Goal: Task Accomplishment & Management: Use online tool/utility

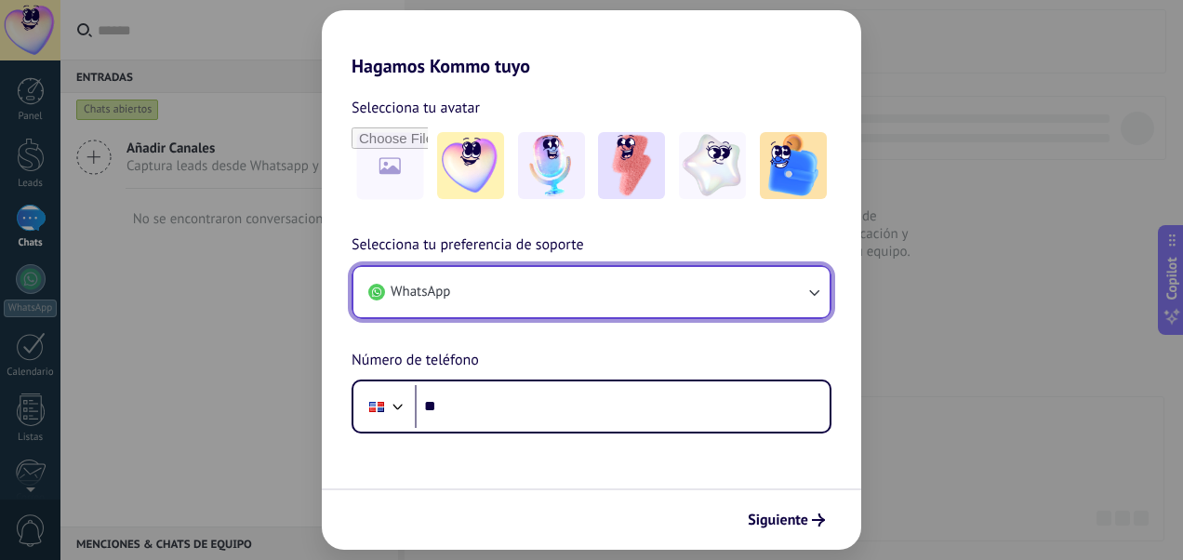
click at [708, 285] on button "WhatsApp" at bounding box center [591, 292] width 476 height 50
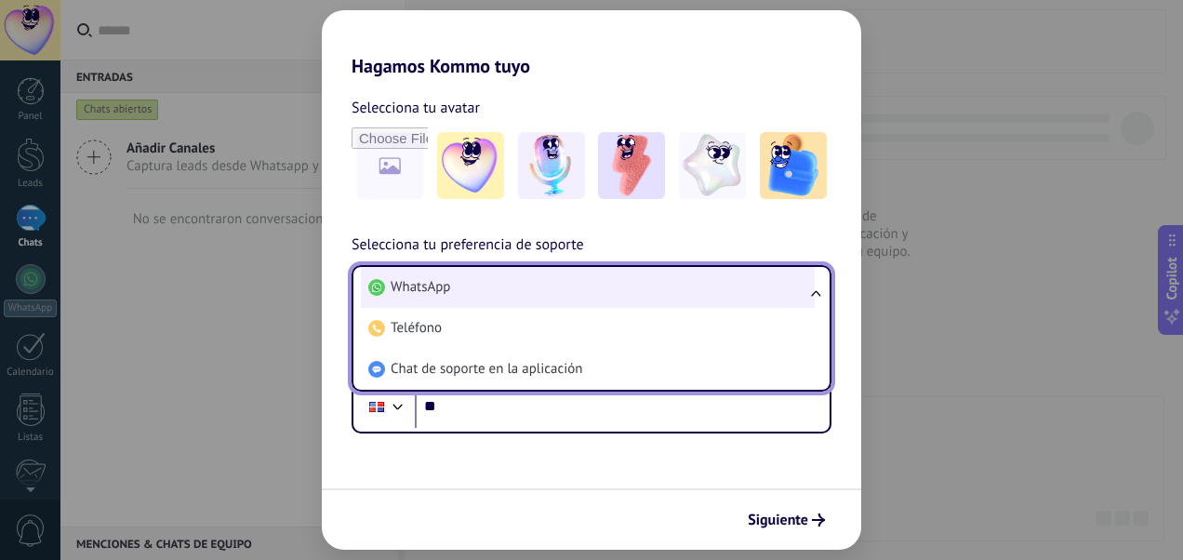
click at [507, 292] on li "WhatsApp" at bounding box center [588, 287] width 454 height 41
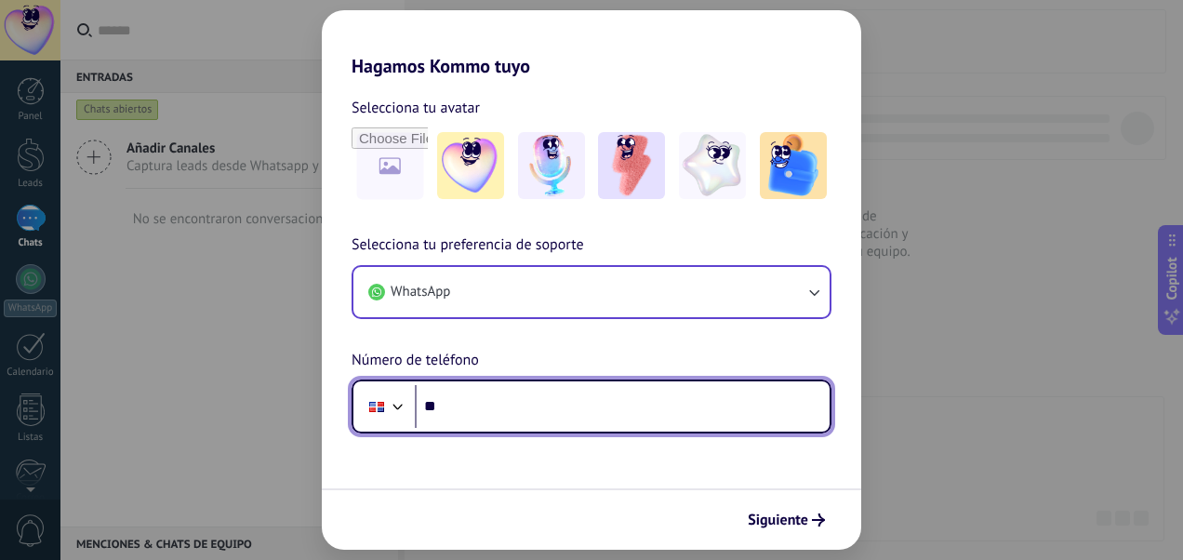
click at [501, 398] on input "**" at bounding box center [622, 406] width 415 height 43
type input "**********"
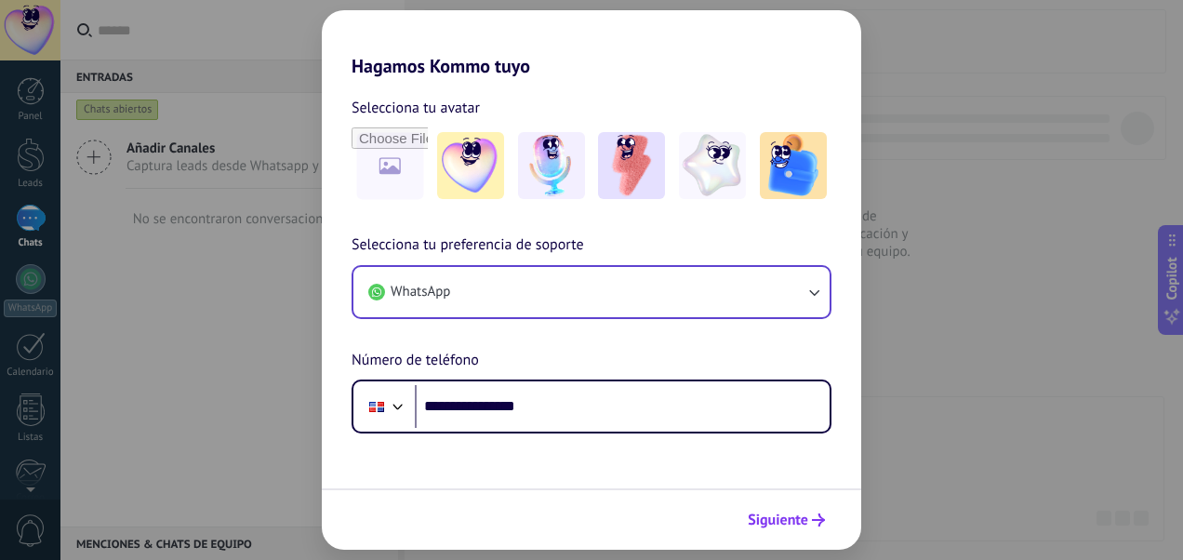
click at [785, 521] on span "Siguiente" at bounding box center [778, 519] width 60 height 13
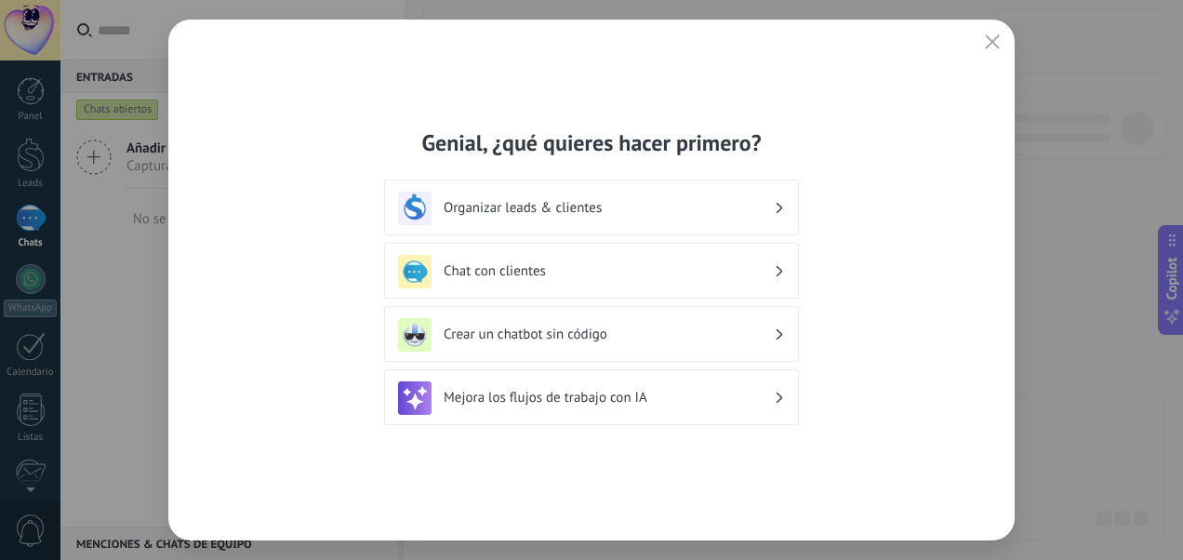
click at [749, 210] on h3 "Organizar leads & clientes" at bounding box center [608, 208] width 330 height 18
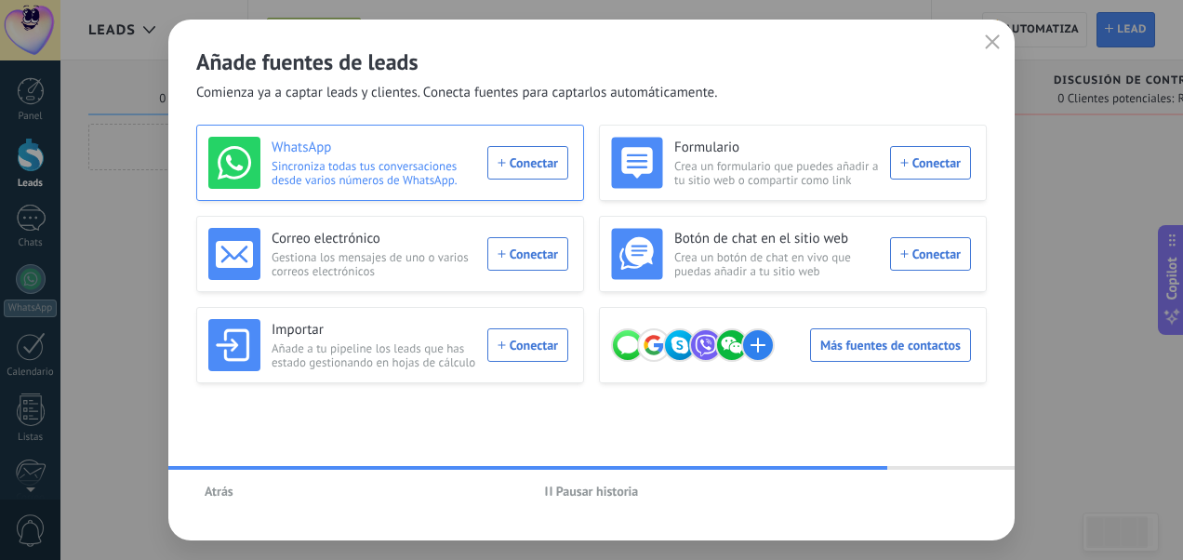
click at [539, 173] on div "WhatsApp Sincroniza todas tus conversaciones desde varios números de WhatsApp. …" at bounding box center [388, 163] width 360 height 52
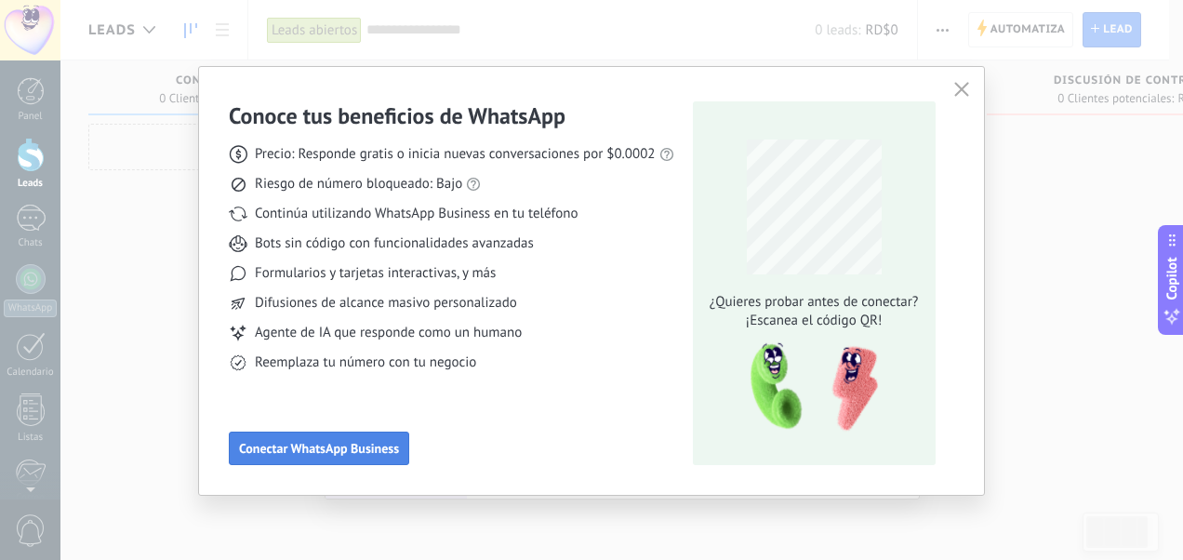
click at [319, 459] on button "Conectar WhatsApp Business" at bounding box center [319, 447] width 180 height 33
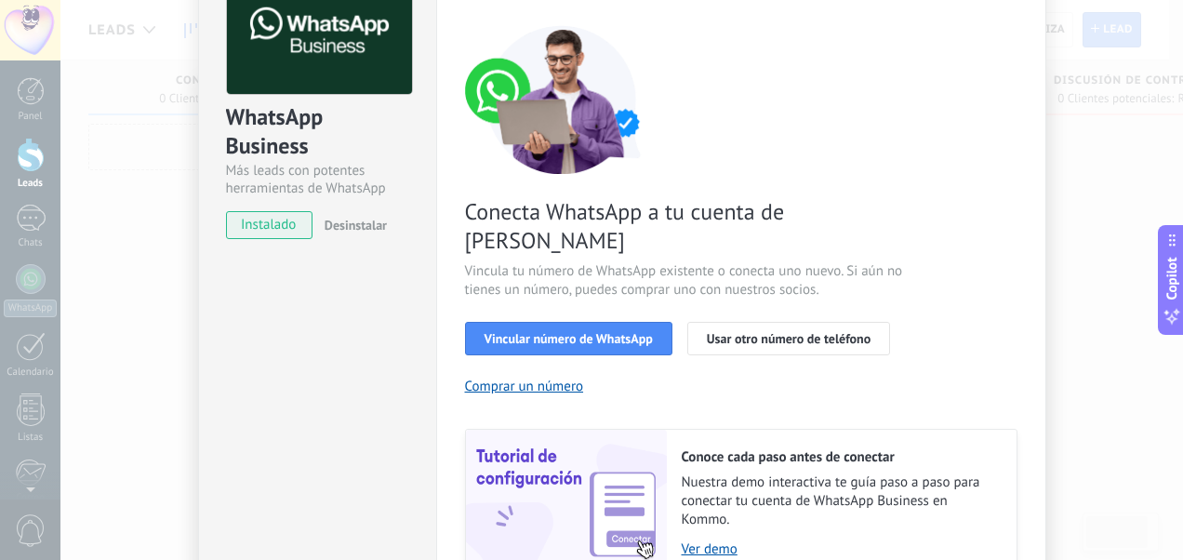
scroll to position [102, 0]
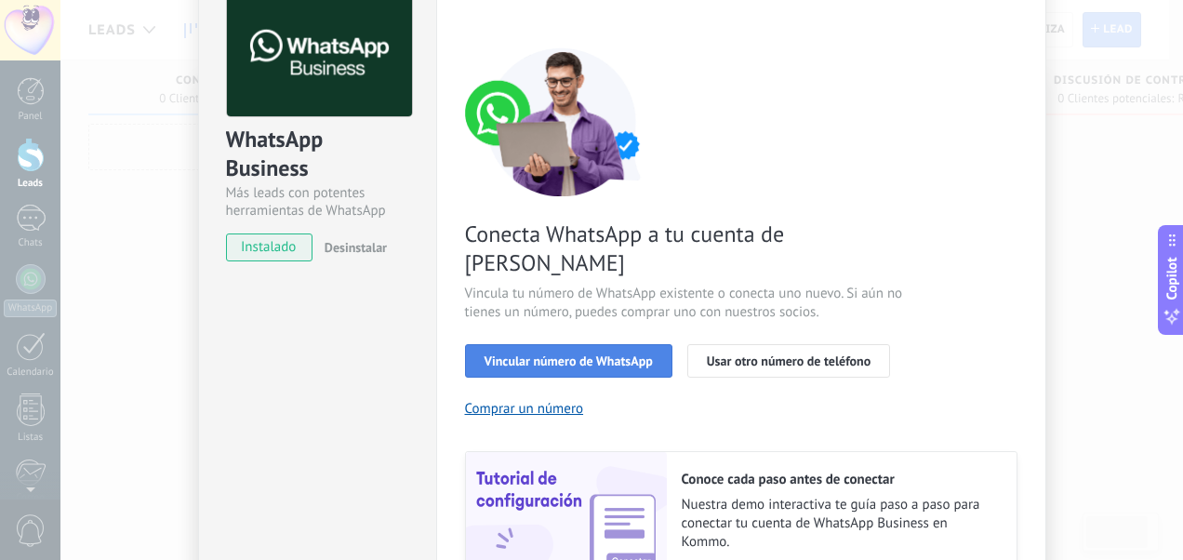
click at [645, 354] on span "Vincular número de WhatsApp" at bounding box center [568, 360] width 168 height 13
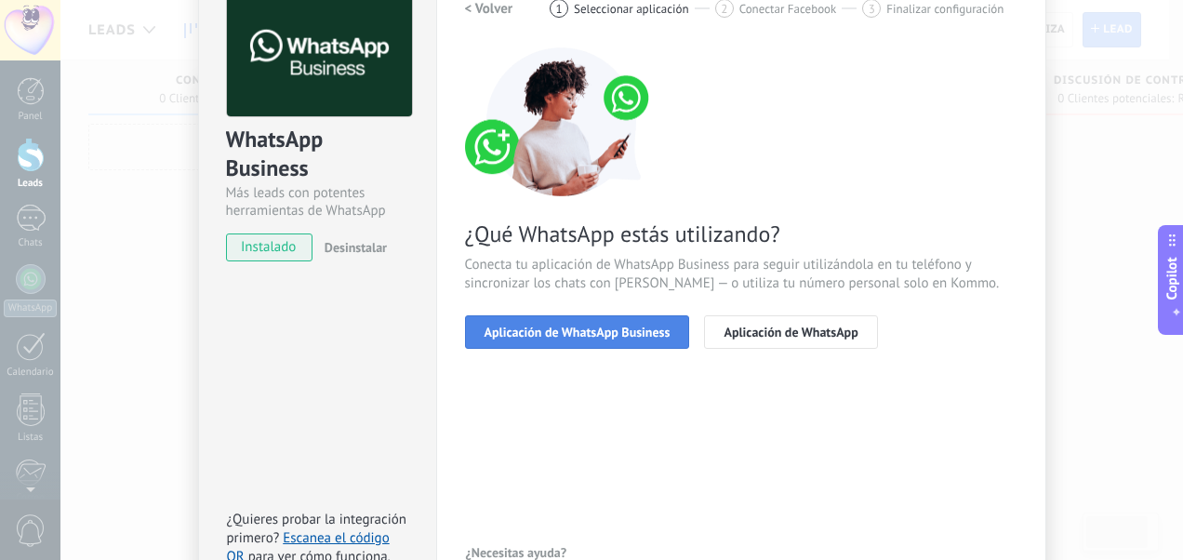
click at [638, 332] on span "Aplicación de WhatsApp Business" at bounding box center [577, 331] width 186 height 13
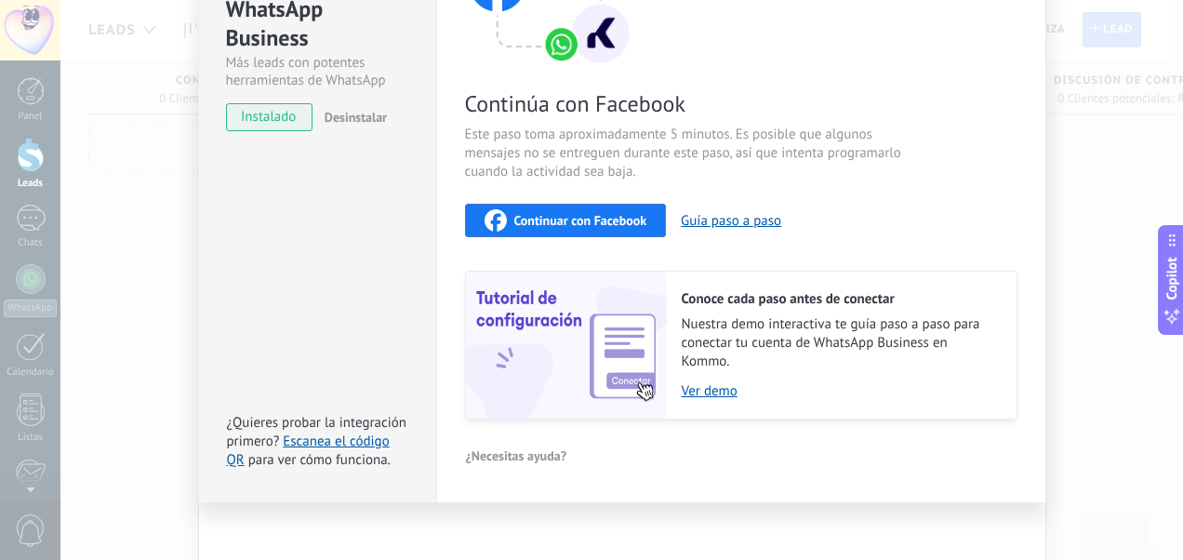
scroll to position [244, 0]
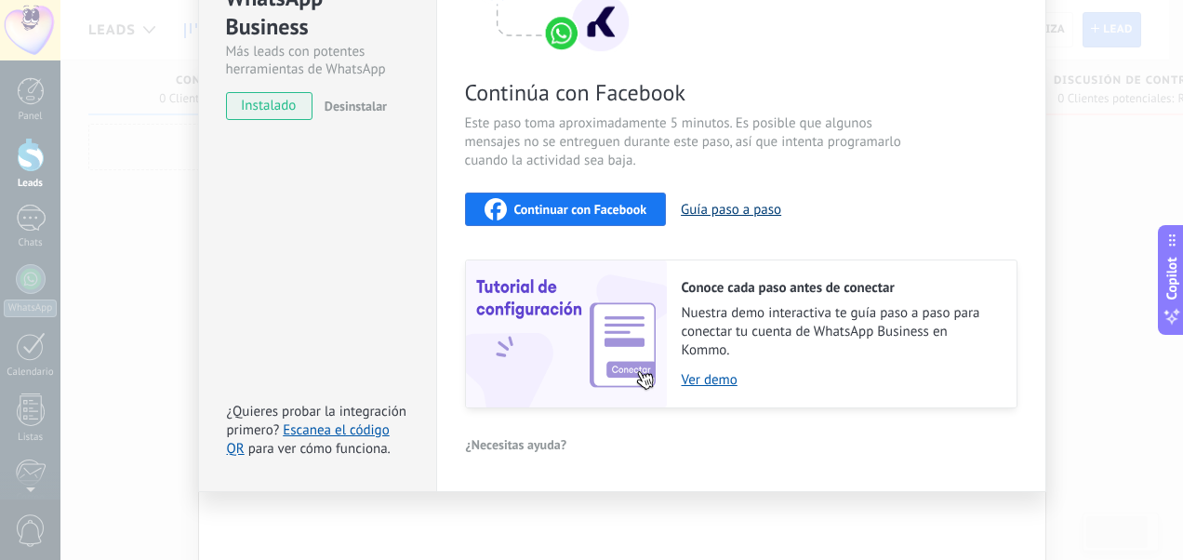
click at [754, 213] on button "Guía paso a paso" at bounding box center [731, 210] width 100 height 18
click at [621, 206] on span "Continuar con Facebook" at bounding box center [580, 209] width 133 height 13
click at [709, 381] on link "Ver demo" at bounding box center [840, 380] width 316 height 18
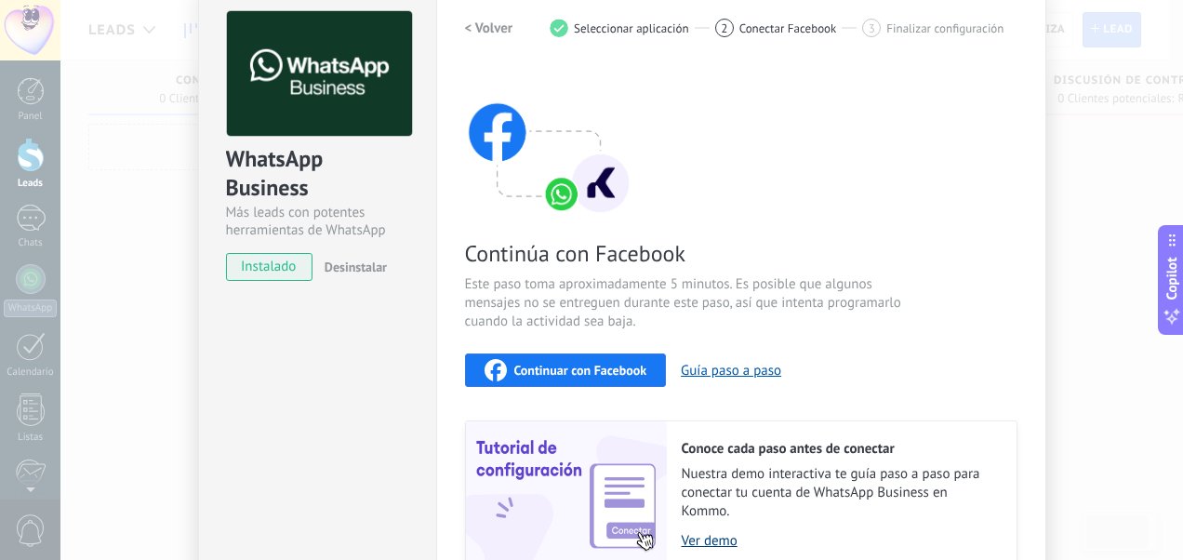
scroll to position [0, 0]
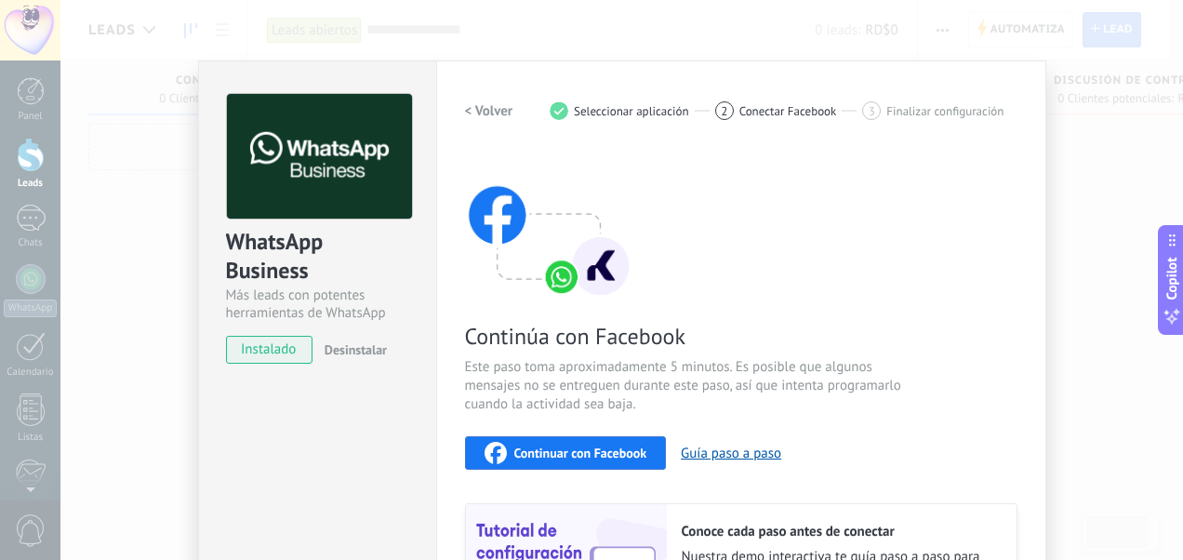
click at [682, 112] on span "Seleccionar aplicación" at bounding box center [631, 111] width 115 height 14
click at [764, 121] on div "< Volver 1 Seleccionar aplicación 2 Conectar Facebook 3 Finalizar configuración" at bounding box center [741, 110] width 552 height 33
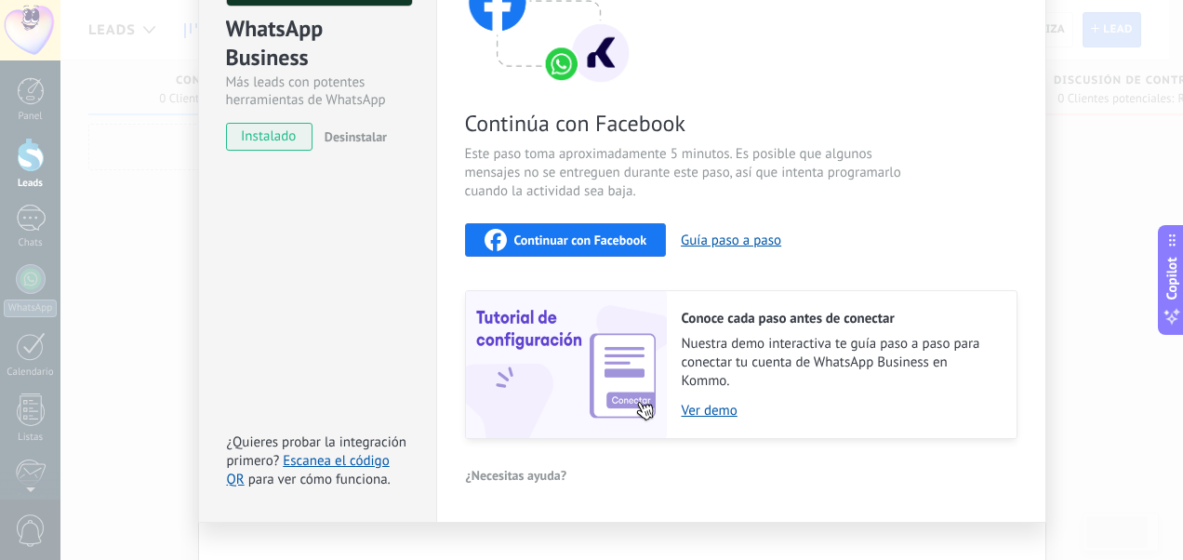
scroll to position [244, 0]
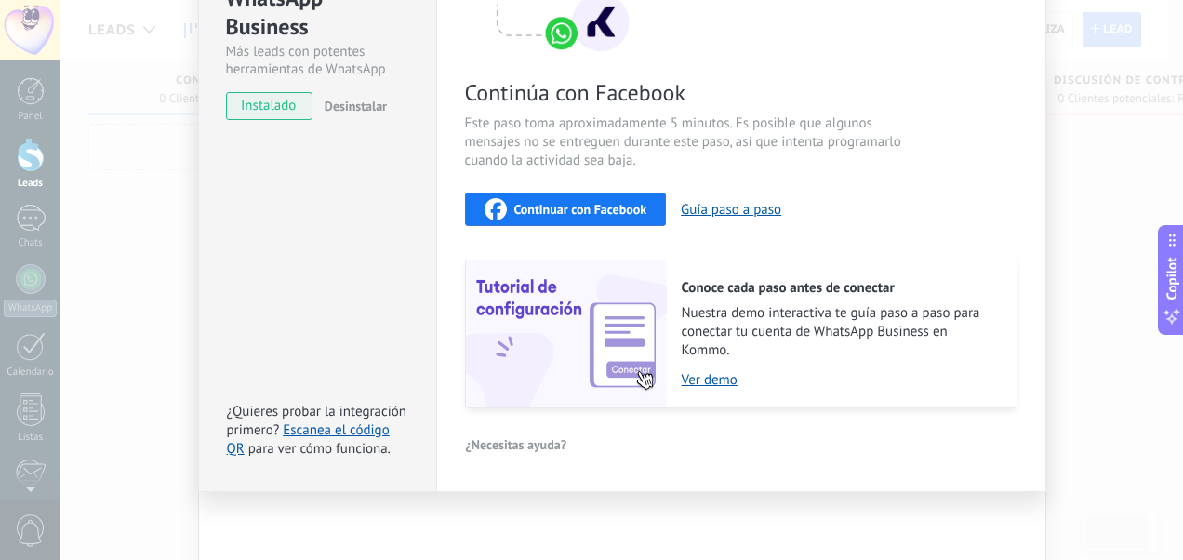
click at [642, 212] on button "Continuar con Facebook" at bounding box center [566, 208] width 202 height 33
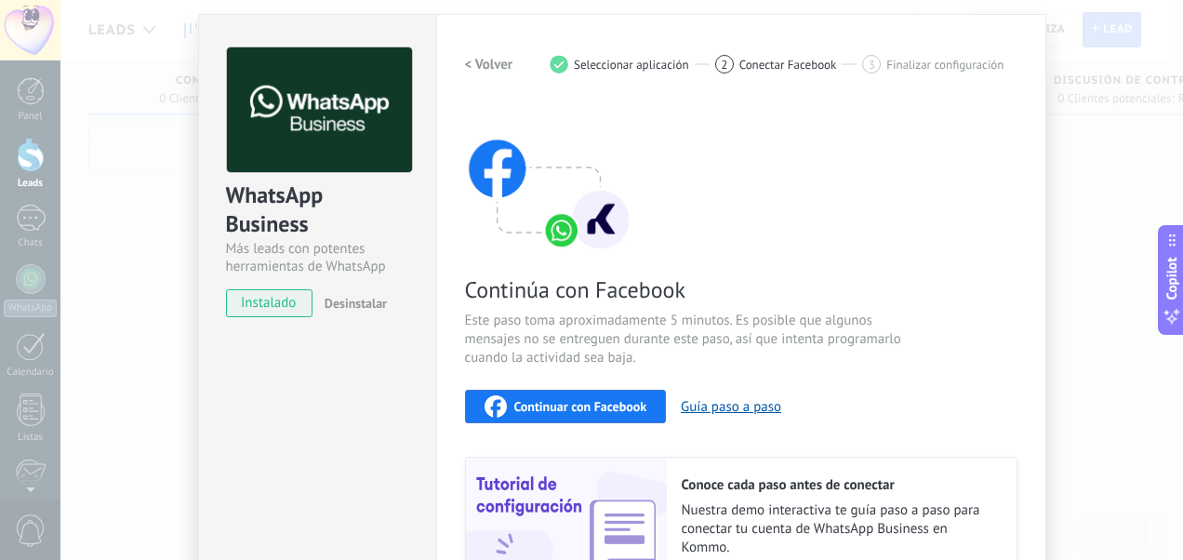
scroll to position [0, 0]
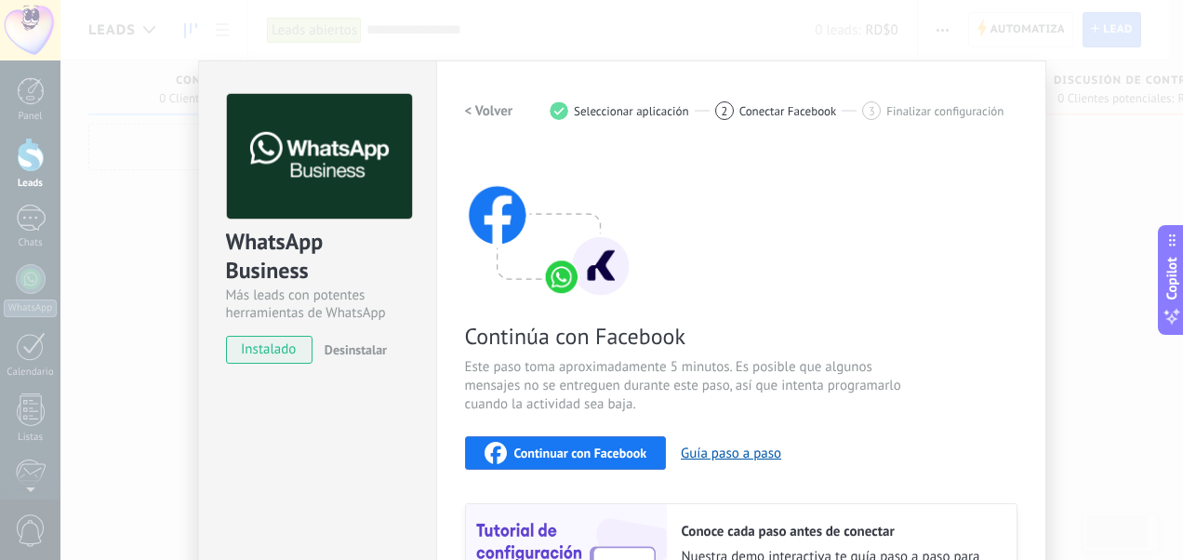
click at [820, 29] on div "WhatsApp Business Más leads con potentes herramientas de WhatsApp instalado Des…" at bounding box center [621, 280] width 1122 height 560
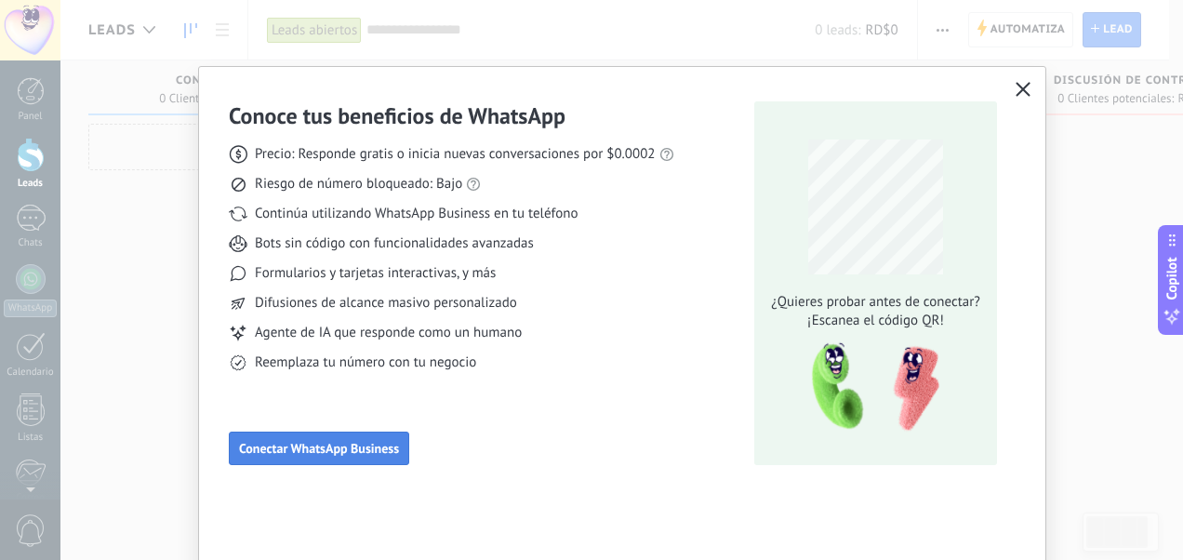
click at [341, 463] on button "Conectar WhatsApp Business" at bounding box center [319, 447] width 180 height 33
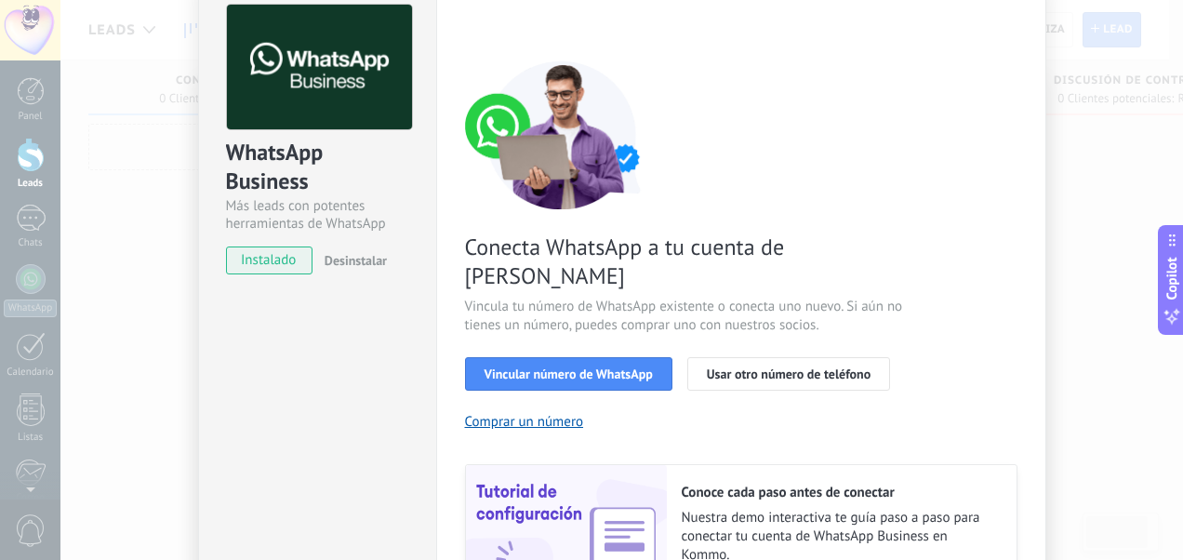
scroll to position [176, 0]
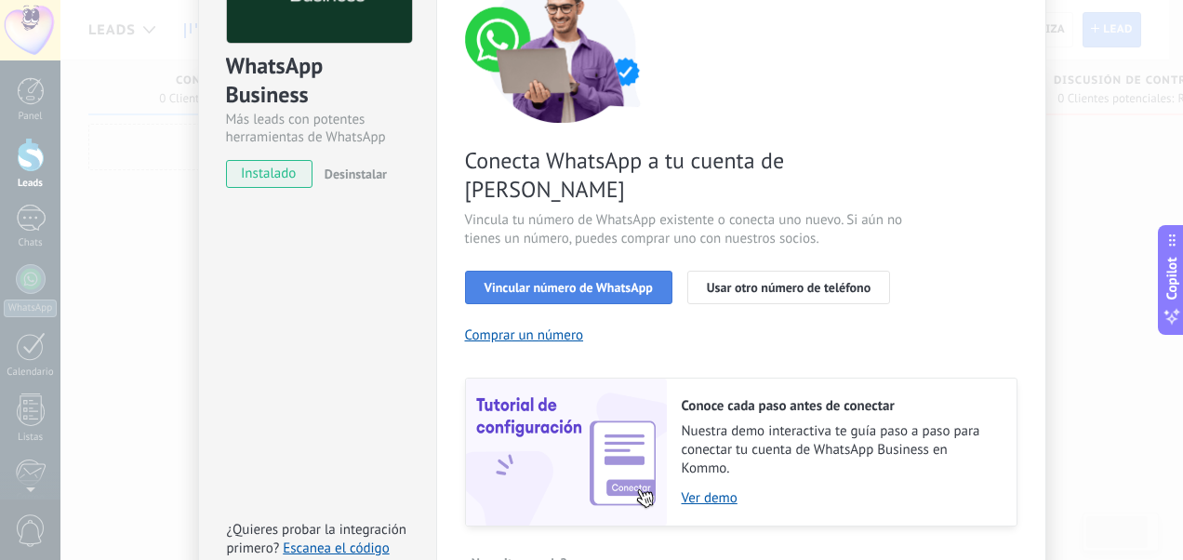
click at [634, 281] on span "Vincular número de WhatsApp" at bounding box center [568, 287] width 168 height 13
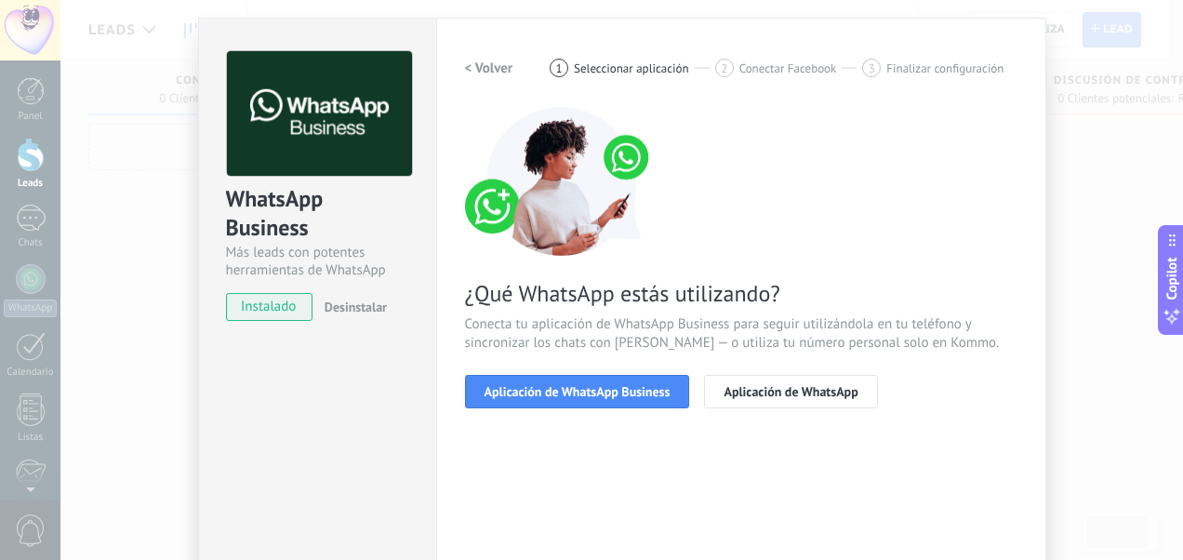
scroll to position [0, 0]
